Goal: Transaction & Acquisition: Book appointment/travel/reservation

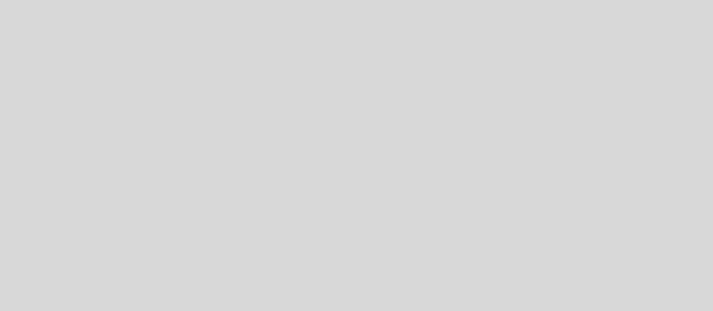
select select "pt"
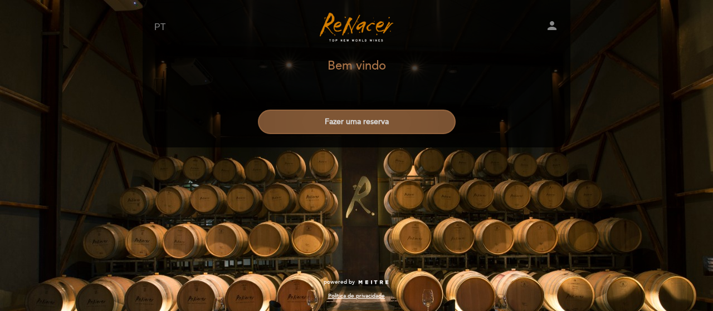
click at [340, 121] on button "Fazer uma reserva" at bounding box center [357, 122] width 198 height 25
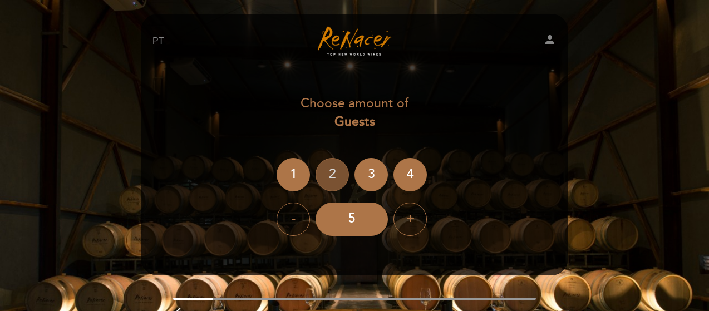
click at [326, 174] on div "2" at bounding box center [332, 174] width 33 height 33
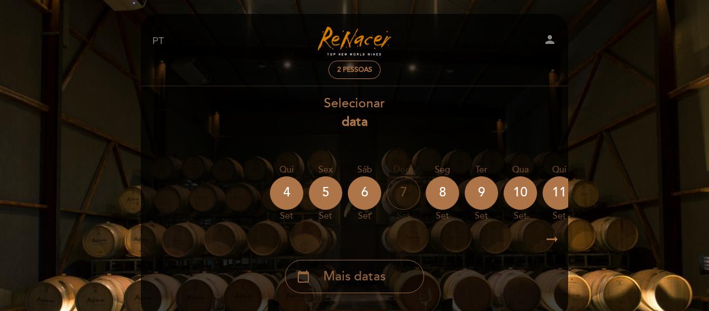
click at [370, 278] on span "Mais datas" at bounding box center [355, 277] width 62 height 18
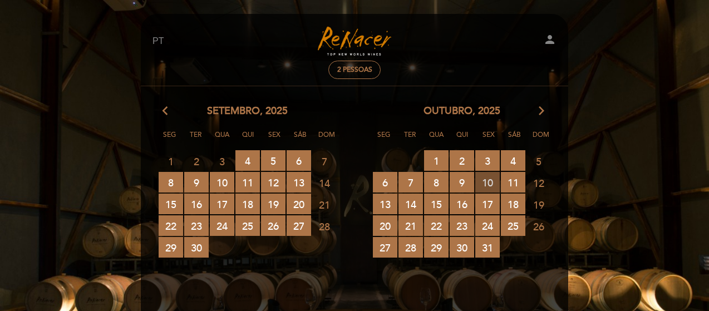
click at [492, 180] on span "10 RESERVAS DISPONÍVEIS" at bounding box center [488, 182] width 25 height 21
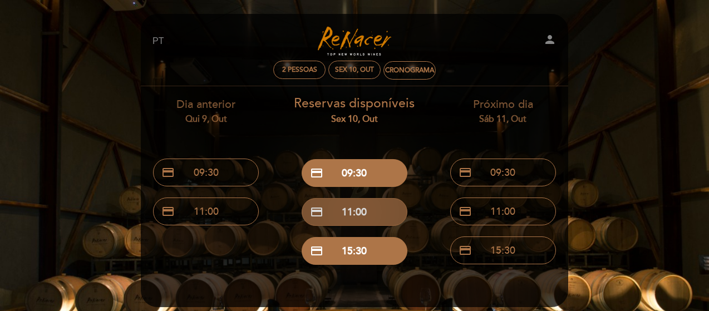
click at [356, 218] on button "credit_card 11:00" at bounding box center [355, 212] width 106 height 28
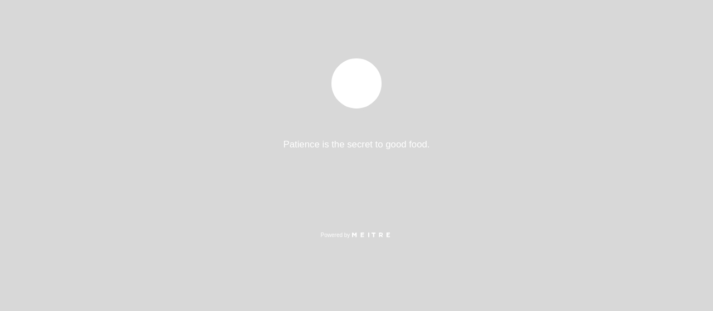
select select "pt"
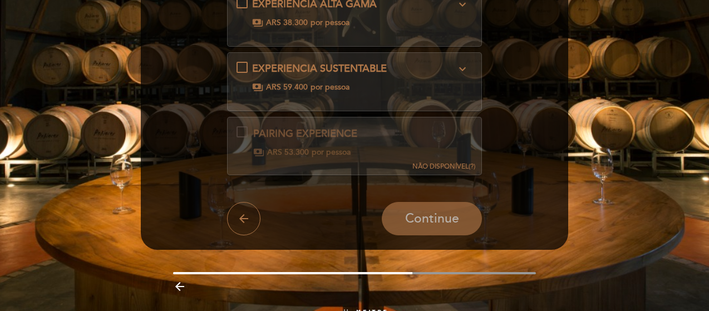
scroll to position [223, 0]
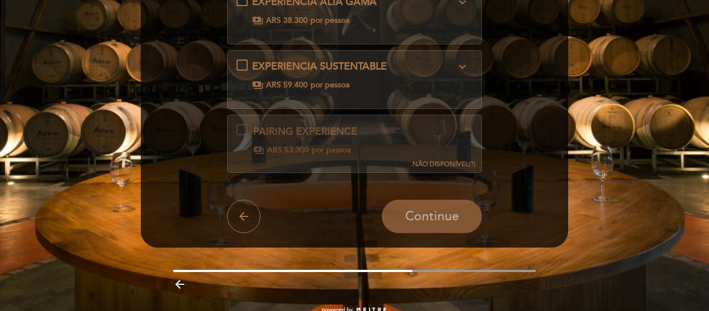
click at [461, 160] on span "NÃO DISPONÍVEL" at bounding box center [441, 164] width 56 height 8
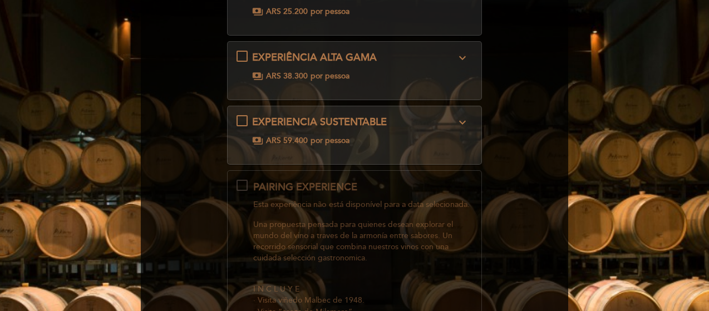
scroll to position [111, 0]
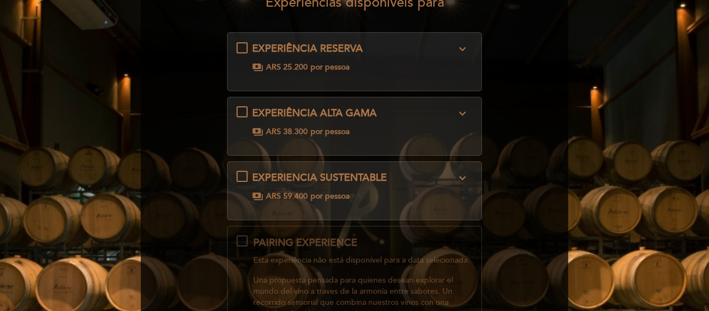
click at [463, 50] on icon "expand_more" at bounding box center [462, 48] width 13 height 13
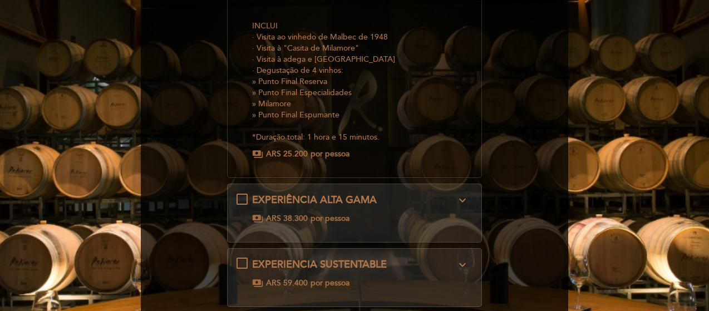
scroll to position [223, 0]
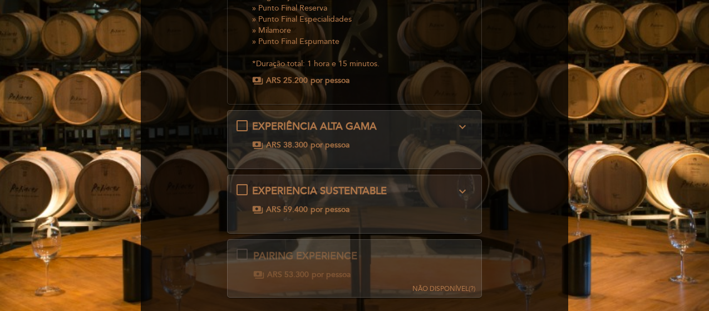
click at [466, 188] on icon "expand_more" at bounding box center [462, 191] width 13 height 13
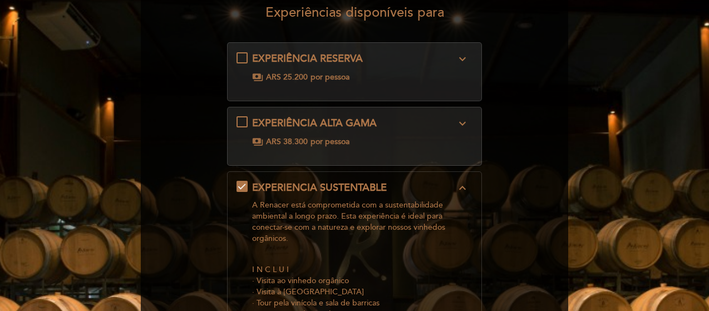
scroll to position [98, 0]
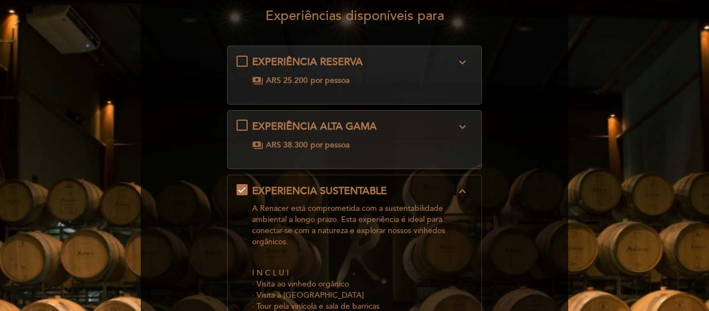
click at [464, 190] on icon "expand_less" at bounding box center [462, 191] width 13 height 13
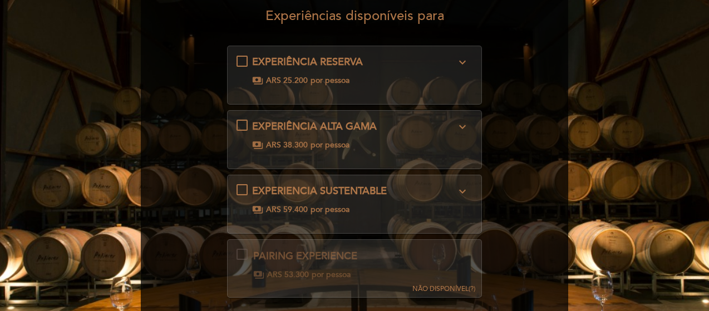
click at [462, 61] on icon "expand_more" at bounding box center [462, 62] width 13 height 13
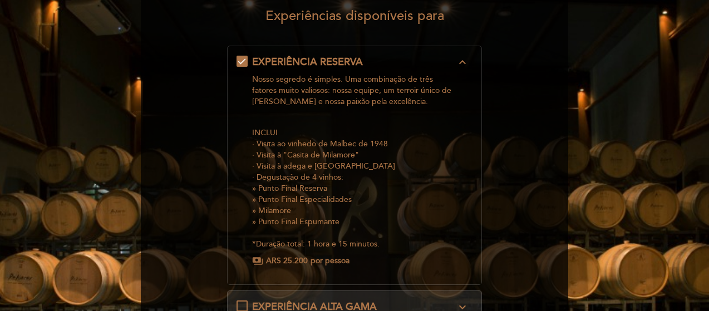
drag, startPoint x: 344, startPoint y: 188, endPoint x: 170, endPoint y: 197, distance: 173.4
click at [179, 198] on form "EXPERIÊNCIA RESERVA expand_less Nosso segredo é simples. Uma combinação de três…" at bounding box center [355, 292] width 412 height 493
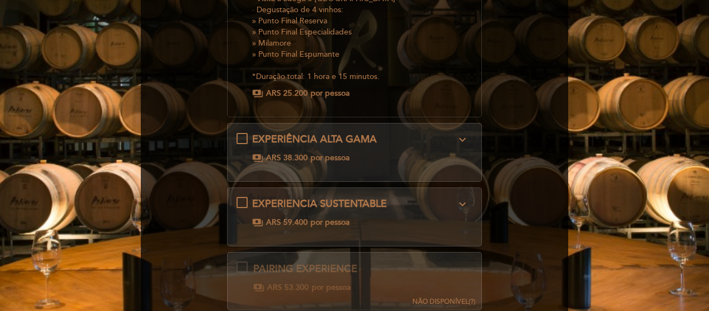
scroll to position [321, 0]
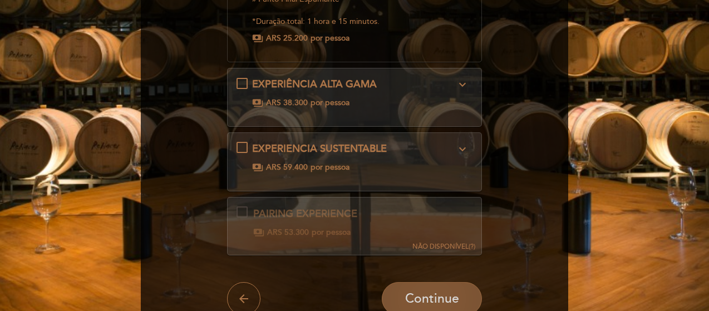
click at [451, 295] on span "Continue" at bounding box center [432, 299] width 54 height 16
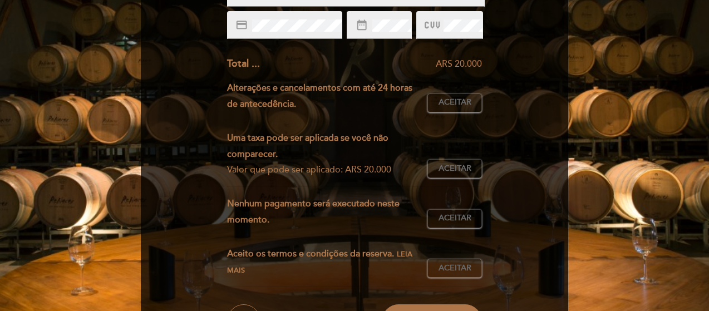
scroll to position [278, 0]
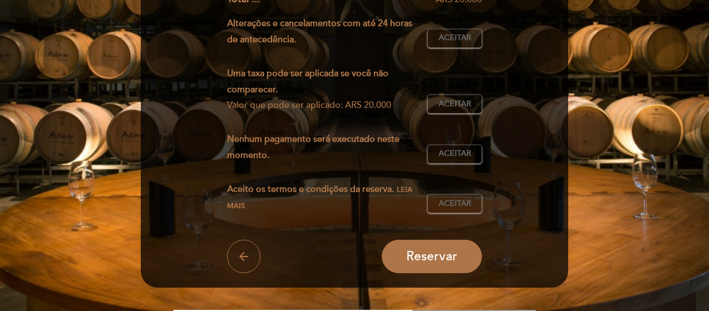
click at [406, 189] on span "Leia mais" at bounding box center [319, 197] width 185 height 25
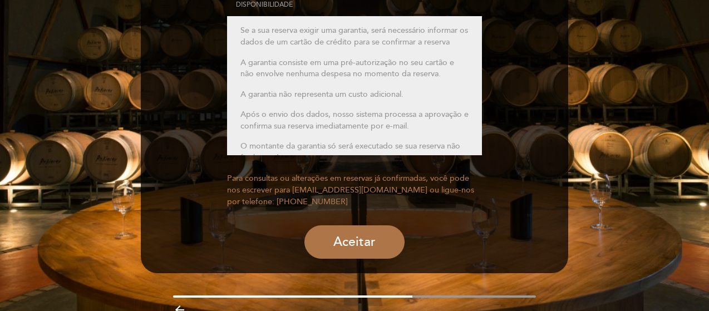
scroll to position [222, 0]
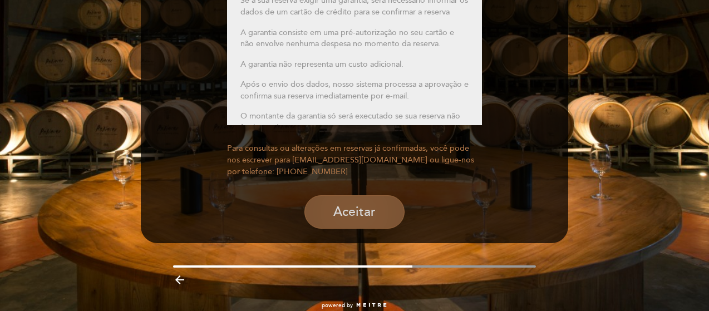
click at [370, 209] on button "Aceitar" at bounding box center [355, 211] width 100 height 33
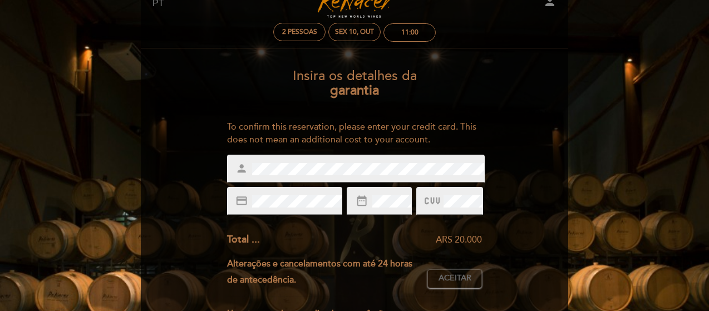
scroll to position [56, 0]
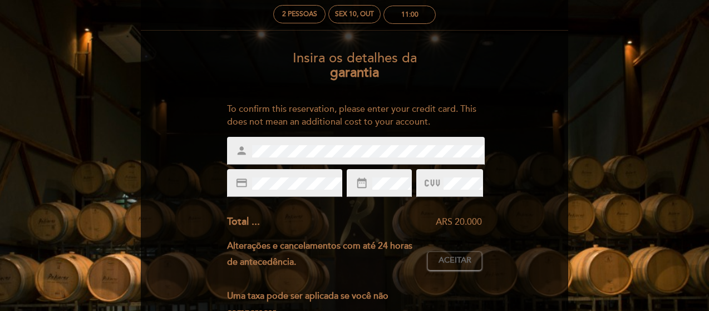
click at [233, 153] on div "person" at bounding box center [356, 151] width 258 height 28
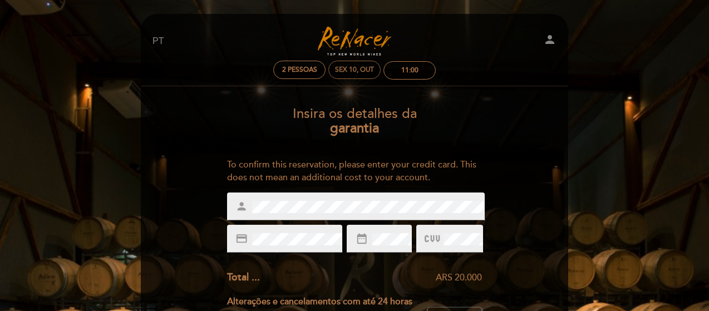
click at [367, 72] on div "Sex 10, out" at bounding box center [354, 70] width 39 height 8
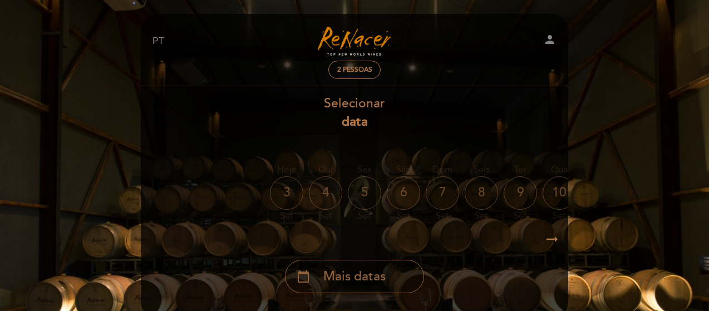
click at [375, 275] on span "Mais datas" at bounding box center [355, 277] width 62 height 18
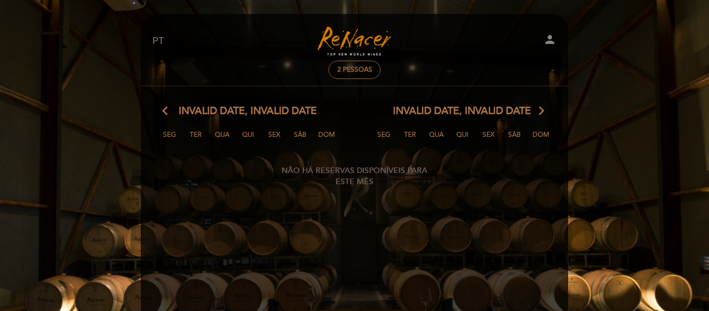
click at [361, 70] on span "2 pessoas" at bounding box center [354, 70] width 35 height 8
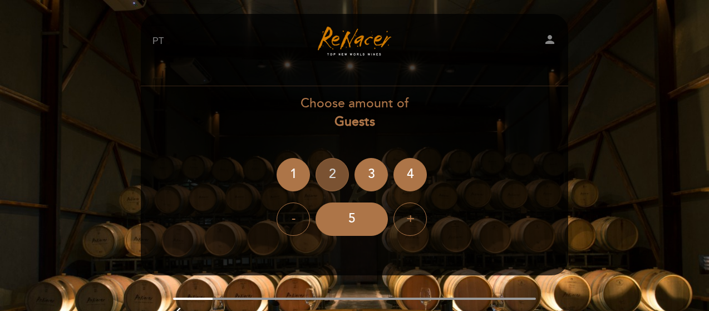
click at [326, 169] on div "2" at bounding box center [332, 174] width 33 height 33
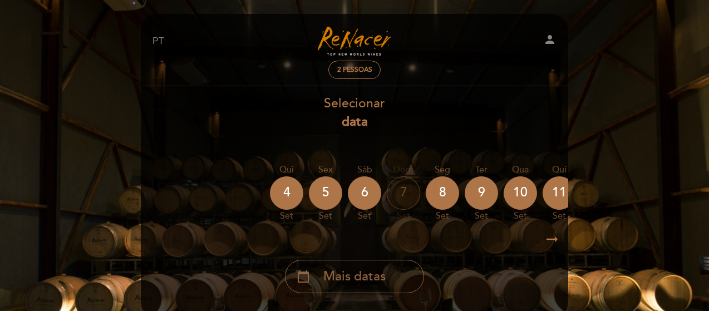
click at [388, 276] on div "calendar_today Mais datas" at bounding box center [354, 276] width 139 height 33
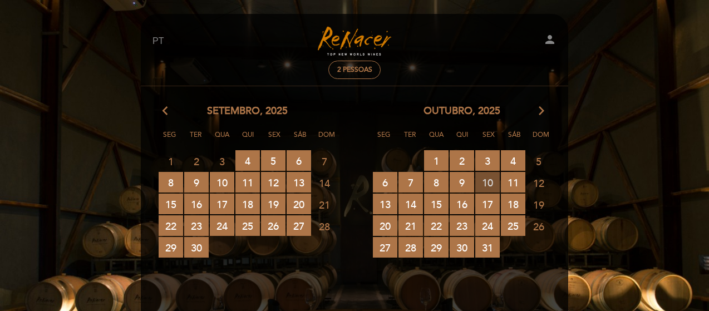
click at [488, 187] on span "10 RESERVAS DISPONÍVEIS" at bounding box center [488, 182] width 25 height 21
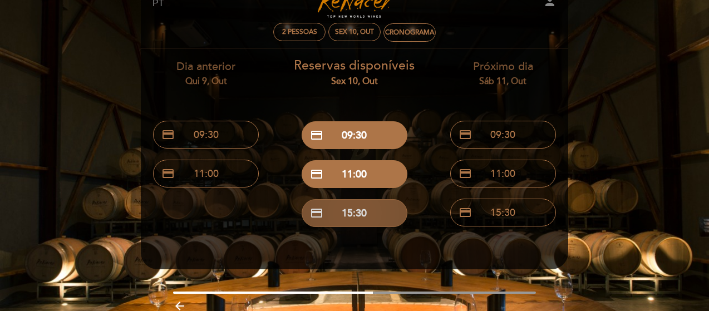
scroll to position [56, 0]
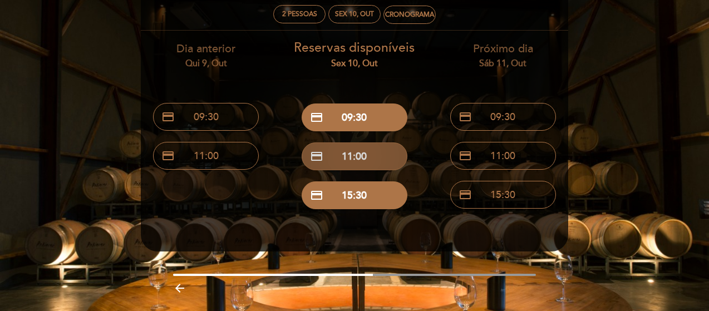
click at [379, 163] on button "credit_card 11:00" at bounding box center [355, 157] width 106 height 28
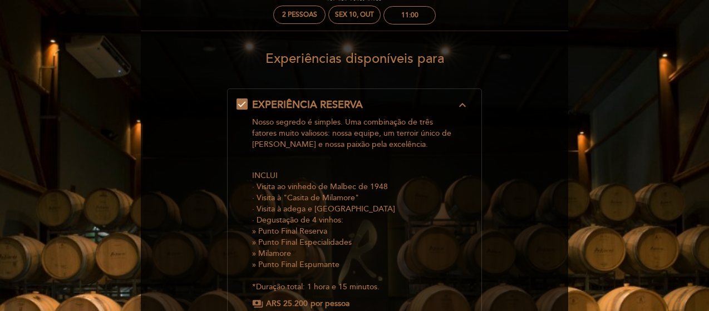
scroll to position [0, 0]
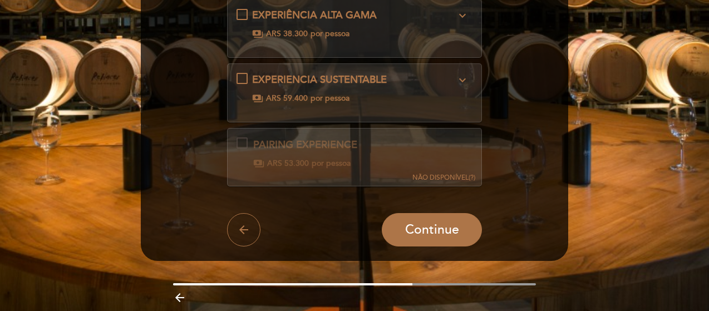
drag, startPoint x: 434, startPoint y: 229, endPoint x: 438, endPoint y: 236, distance: 7.5
click at [434, 230] on span "Continue" at bounding box center [432, 230] width 54 height 16
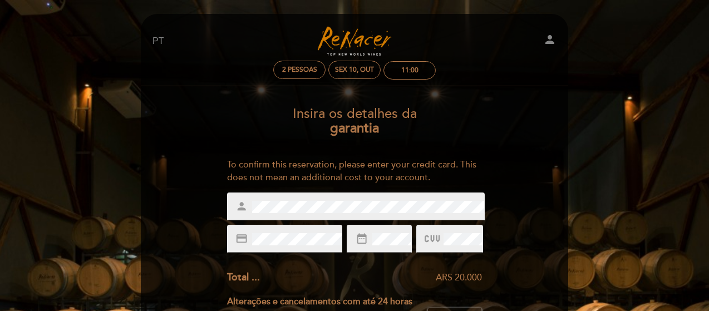
click at [239, 233] on div "credit_card" at bounding box center [285, 239] width 116 height 28
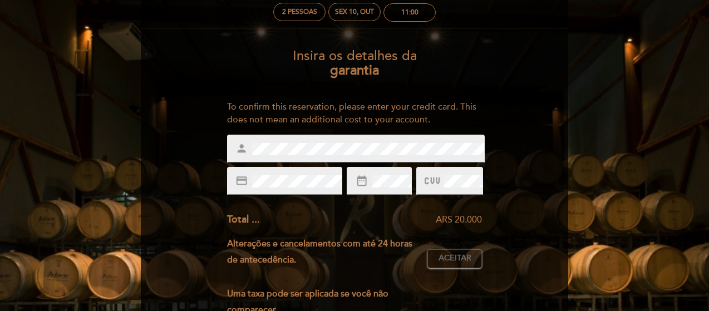
scroll to position [111, 0]
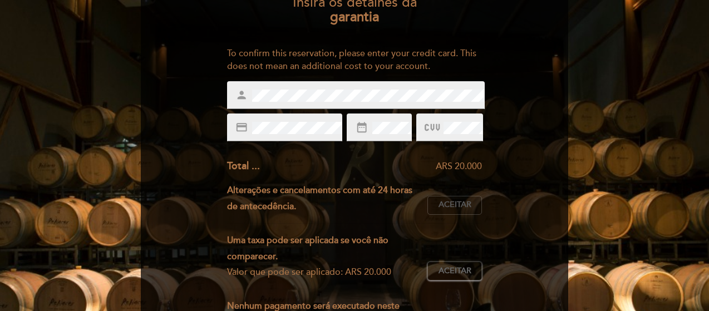
click at [442, 203] on span "Aceitar" at bounding box center [455, 205] width 33 height 12
click at [466, 273] on span "Aceitar" at bounding box center [455, 272] width 33 height 12
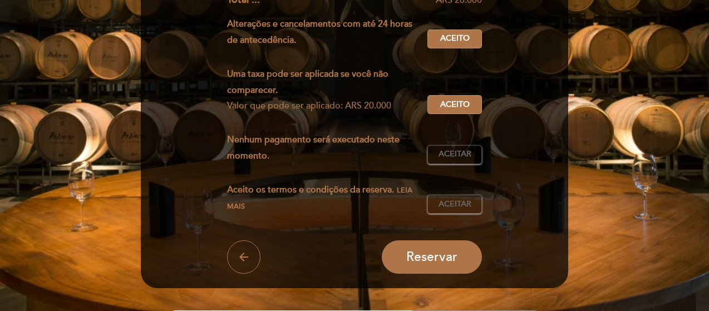
scroll to position [278, 0]
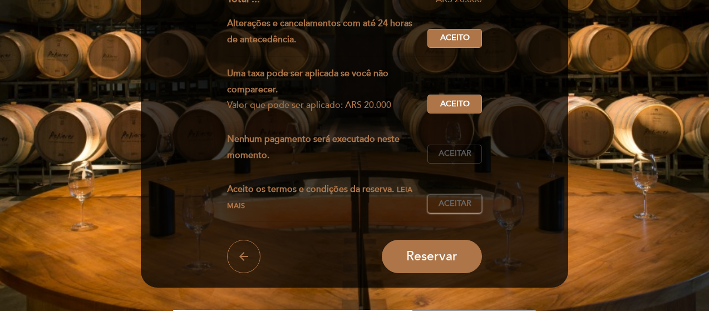
click at [464, 156] on span "Aceitar" at bounding box center [455, 154] width 33 height 12
click at [463, 207] on span "Aceitar" at bounding box center [455, 204] width 33 height 12
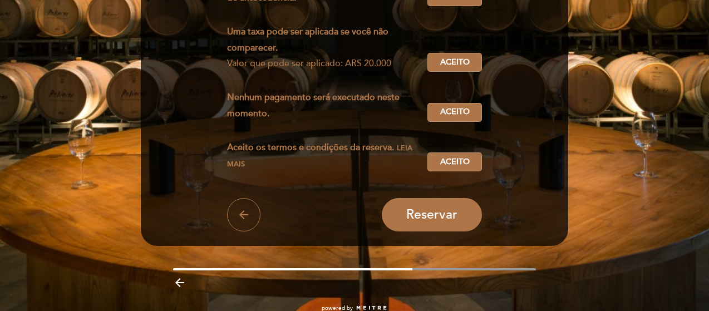
scroll to position [334, 0]
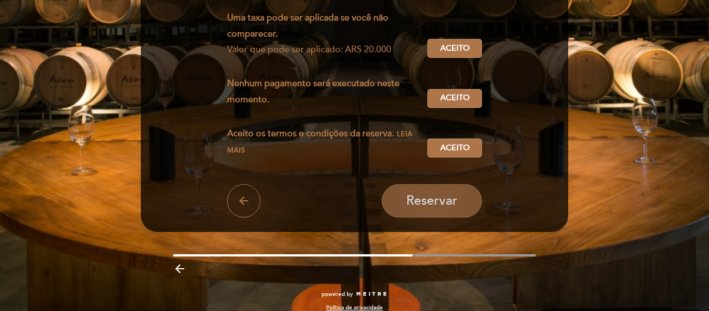
click at [440, 208] on span "Reservar" at bounding box center [432, 201] width 51 height 16
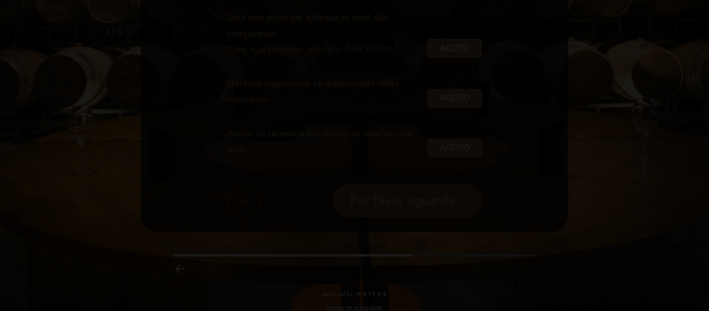
scroll to position [0, 0]
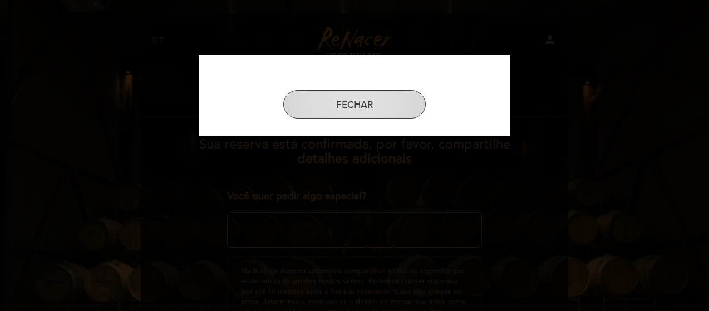
click at [381, 100] on button "FECHAR" at bounding box center [354, 104] width 143 height 29
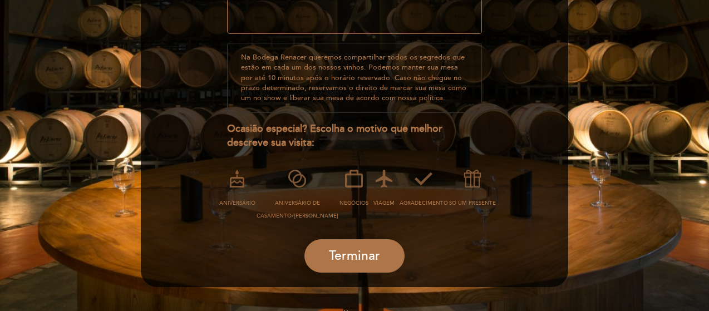
scroll to position [223, 0]
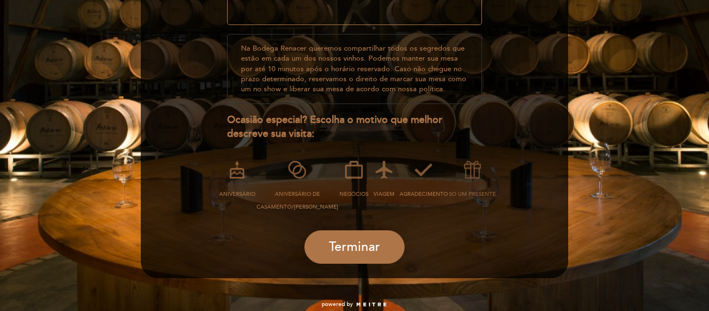
click at [464, 182] on icon at bounding box center [472, 169] width 29 height 29
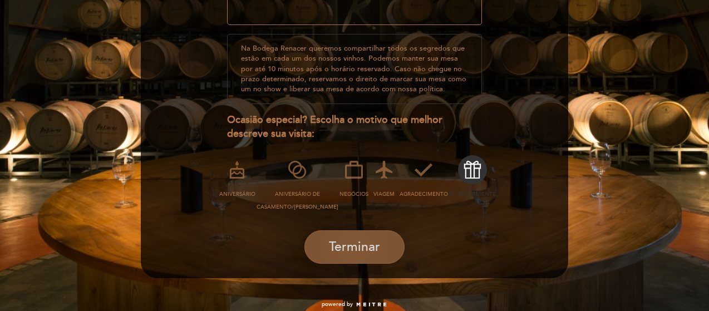
click at [375, 248] on span "Terminar" at bounding box center [354, 248] width 51 height 16
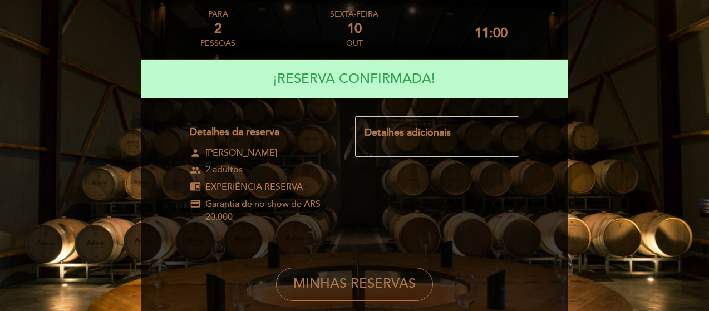
scroll to position [75, 0]
